Goal: Task Accomplishment & Management: Manage account settings

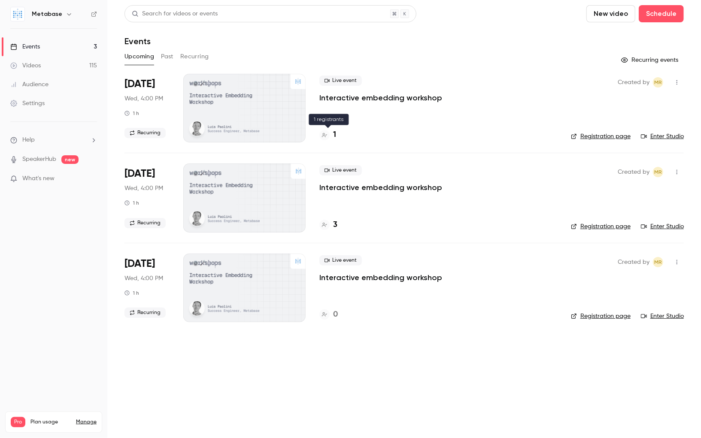
click at [335, 136] on h4 "1" at bounding box center [334, 135] width 3 height 12
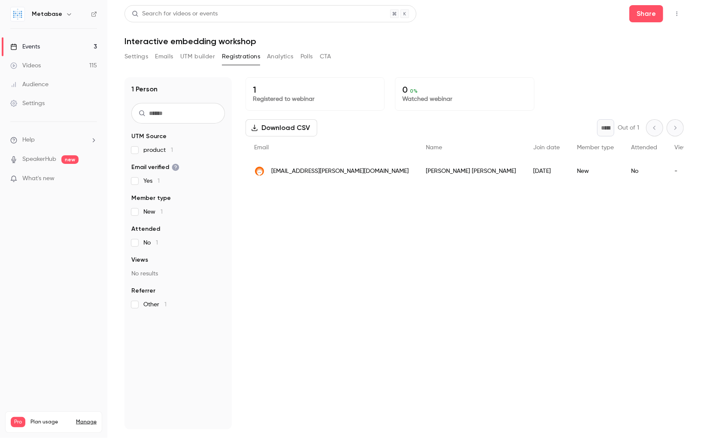
click at [51, 49] on link "Events 3" at bounding box center [53, 46] width 107 height 19
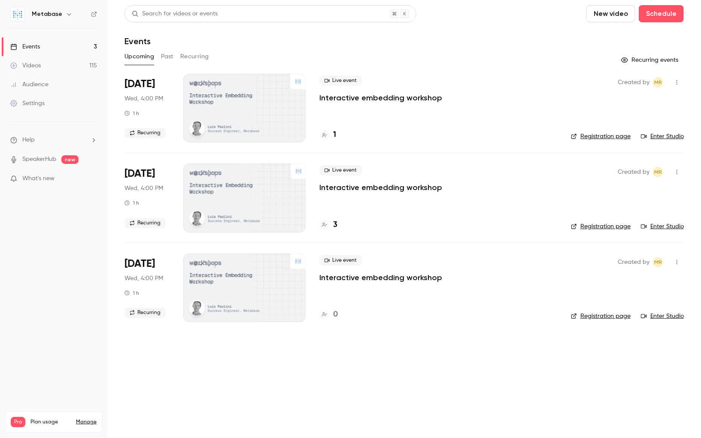
click at [677, 85] on icon "button" at bounding box center [677, 82] width 7 height 6
click at [630, 190] on div "Delete" at bounding box center [644, 193] width 65 height 9
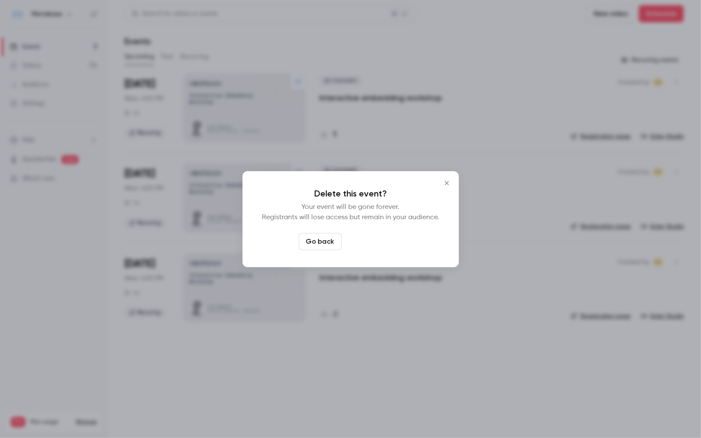
click at [390, 235] on button "Delete event" at bounding box center [374, 241] width 58 height 17
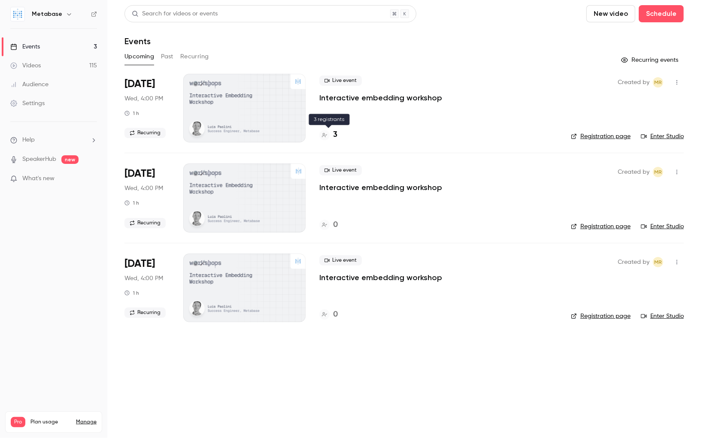
click at [334, 136] on h4 "3" at bounding box center [335, 135] width 4 height 12
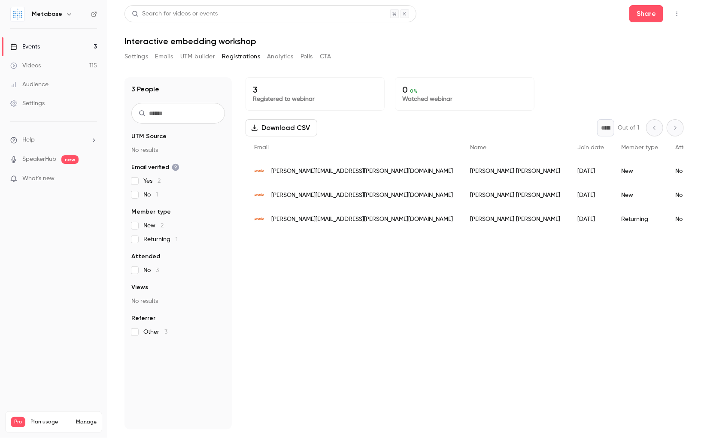
click at [51, 52] on link "Events 3" at bounding box center [53, 46] width 107 height 19
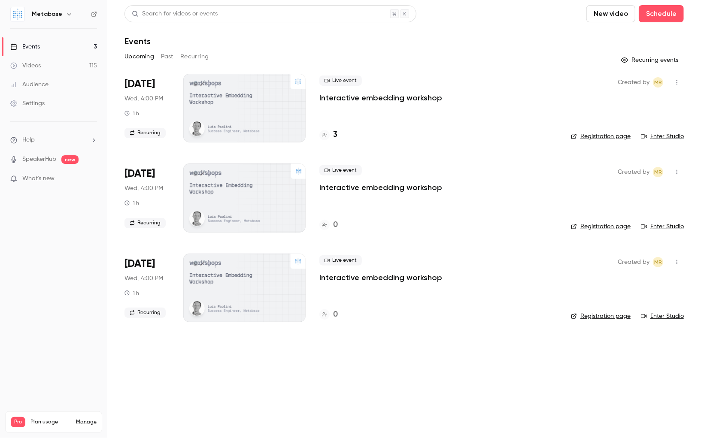
click at [0, 243] on nav "Metabase Events 3 Videos 115 Audience Settings Help SpeakerHub new What's new P…" at bounding box center [53, 219] width 107 height 438
